Goal: Find specific page/section: Find specific page/section

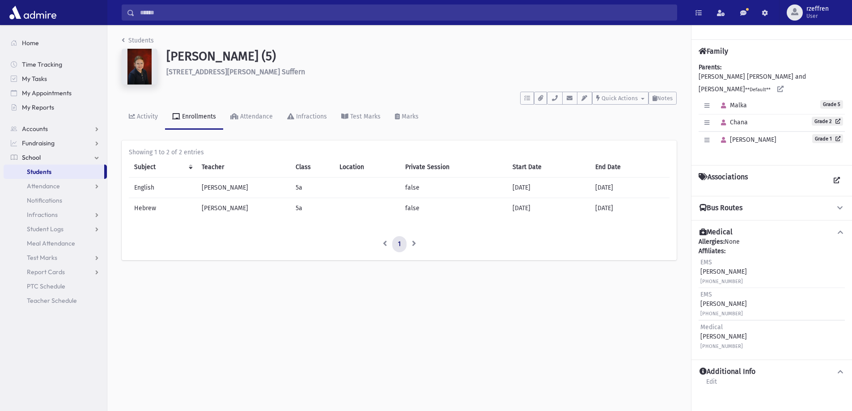
click at [143, 35] on div "Students [PERSON_NAME] (5) [STREET_ADDRESS][PERSON_NAME][PERSON_NAME] **** To D…" at bounding box center [399, 152] width 584 height 255
click at [145, 39] on link "Students" at bounding box center [138, 41] width 32 height 8
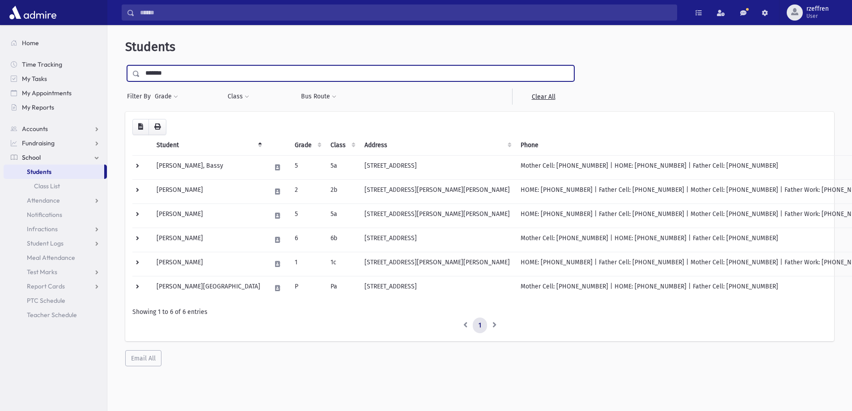
drag, startPoint x: 162, startPoint y: 76, endPoint x: 76, endPoint y: 54, distance: 88.9
click at [76, 54] on div "Search Results All Accounts" at bounding box center [426, 217] width 852 height 435
type input "****"
click at [125, 65] on input "submit" at bounding box center [137, 71] width 25 height 12
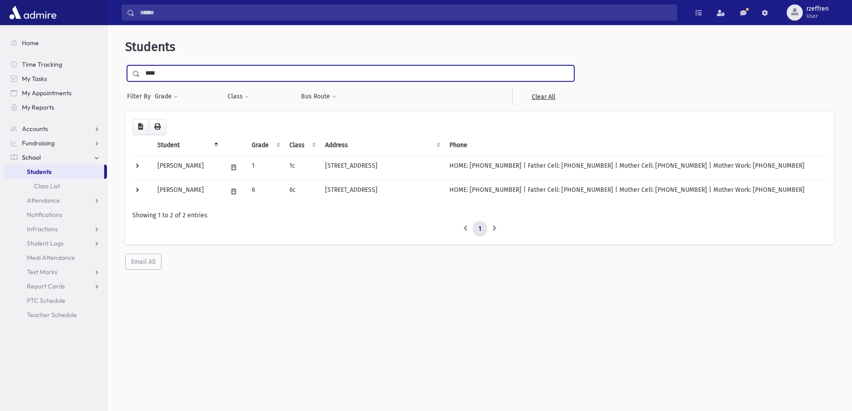
drag, startPoint x: 174, startPoint y: 72, endPoint x: 0, endPoint y: 9, distance: 185.0
click at [0, 9] on div "Search Results All Accounts" at bounding box center [426, 217] width 852 height 435
type input "*"
type input "*********"
click at [125, 65] on input "submit" at bounding box center [137, 71] width 25 height 12
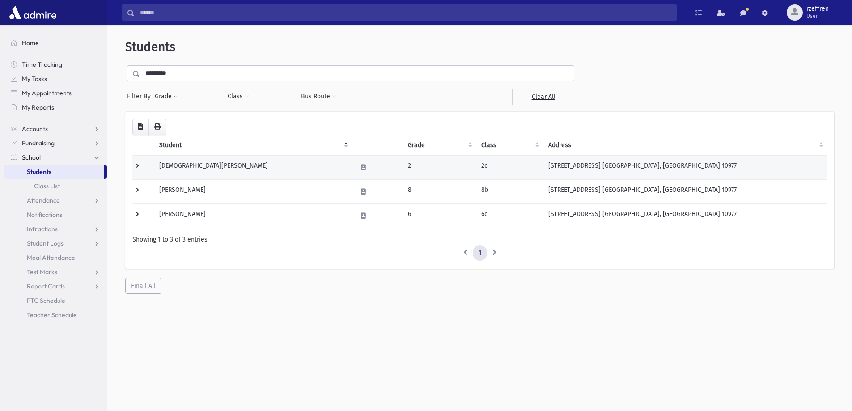
click at [248, 156] on td "Scheinerman, Adina" at bounding box center [253, 167] width 198 height 24
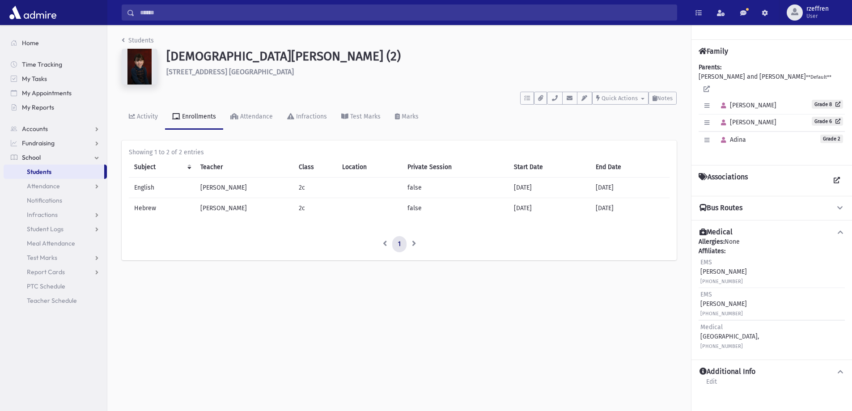
click at [154, 43] on div "Students" at bounding box center [399, 42] width 555 height 13
click at [149, 39] on link "Students" at bounding box center [138, 41] width 32 height 8
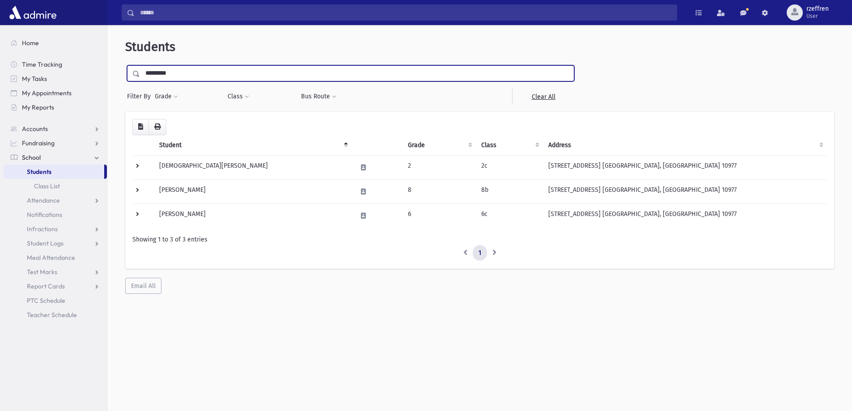
drag, startPoint x: 93, startPoint y: 65, endPoint x: 0, endPoint y: -3, distance: 114.8
click at [0, 0] on html "Search Results All Accounts My Accounts Opportunities Students" at bounding box center [426, 205] width 852 height 411
type input "*******"
click at [125, 65] on input "submit" at bounding box center [137, 71] width 25 height 12
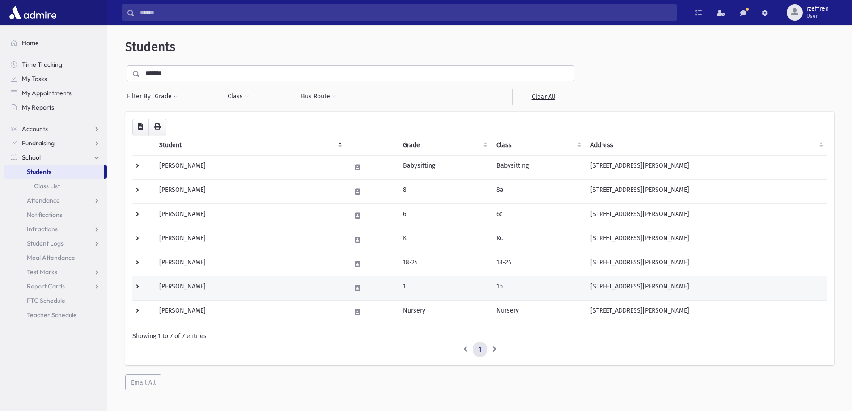
click at [279, 291] on td "[PERSON_NAME]" at bounding box center [249, 288] width 191 height 24
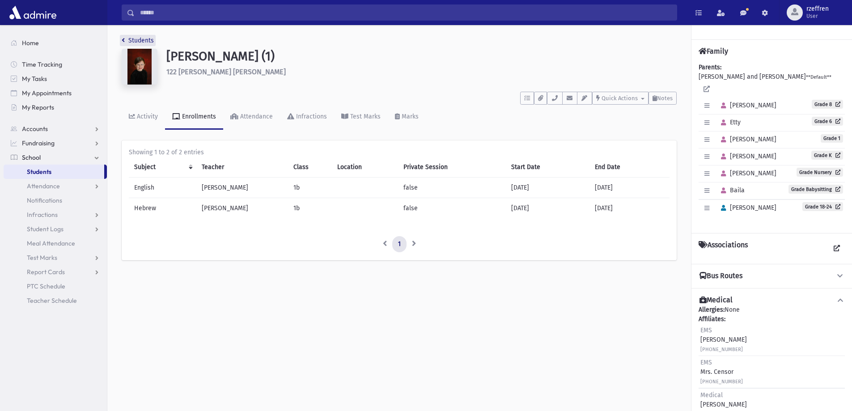
click at [132, 39] on link "Students" at bounding box center [138, 41] width 32 height 8
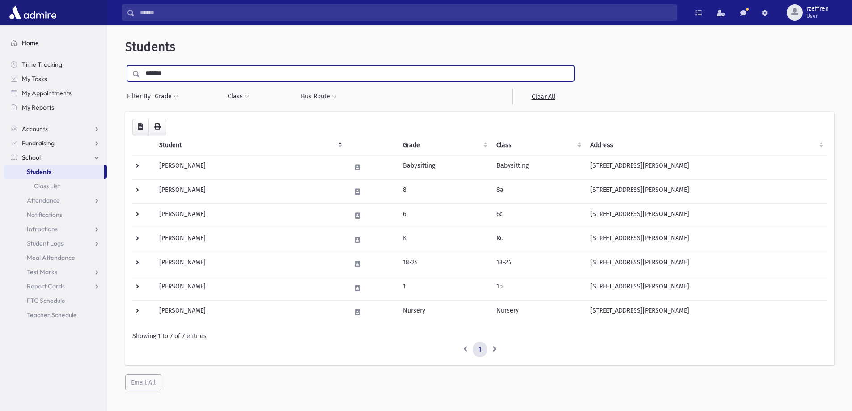
drag, startPoint x: 54, startPoint y: 47, endPoint x: 45, endPoint y: 39, distance: 11.7
click at [46, 42] on div "Search Results All Accounts" at bounding box center [426, 217] width 852 height 435
type input "******"
click at [125, 65] on input "submit" at bounding box center [137, 71] width 25 height 12
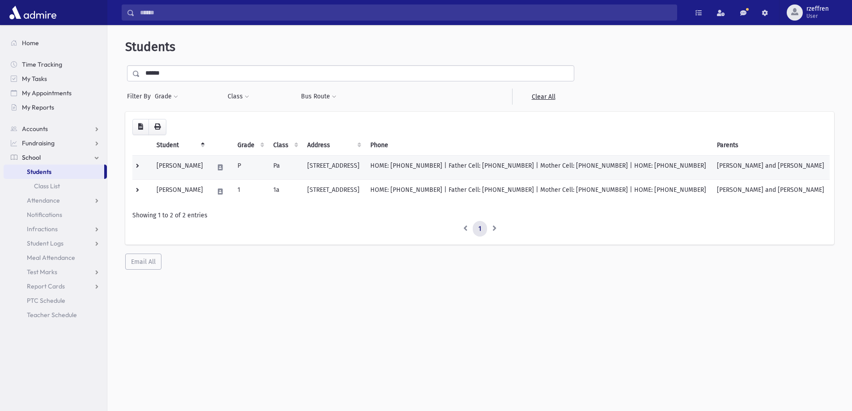
click at [179, 173] on td "Dinter, Racheli" at bounding box center [179, 167] width 57 height 24
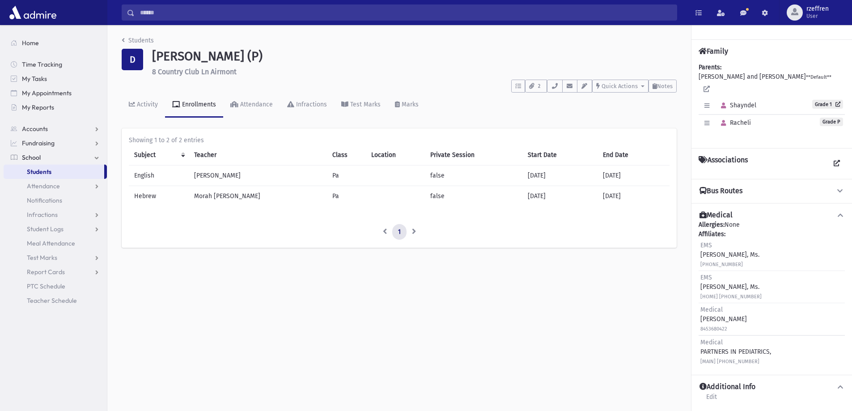
click at [149, 36] on li "Students" at bounding box center [138, 40] width 32 height 9
click at [147, 38] on link "Students" at bounding box center [138, 41] width 32 height 8
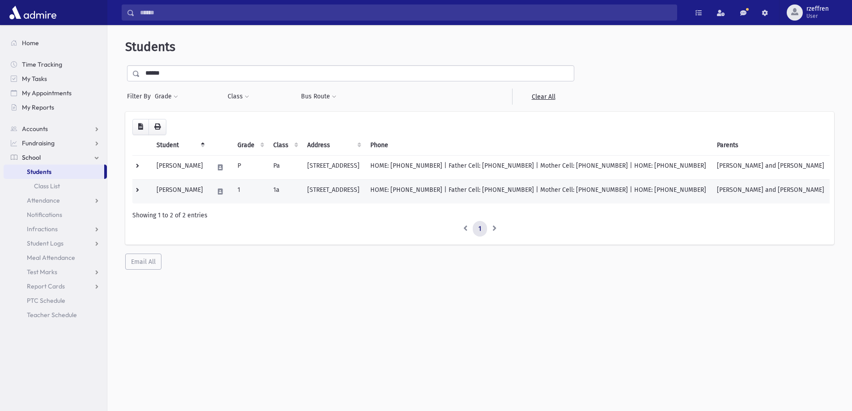
click at [208, 196] on td "Dinter, Shayndel" at bounding box center [179, 191] width 57 height 24
